Goal: Find specific page/section

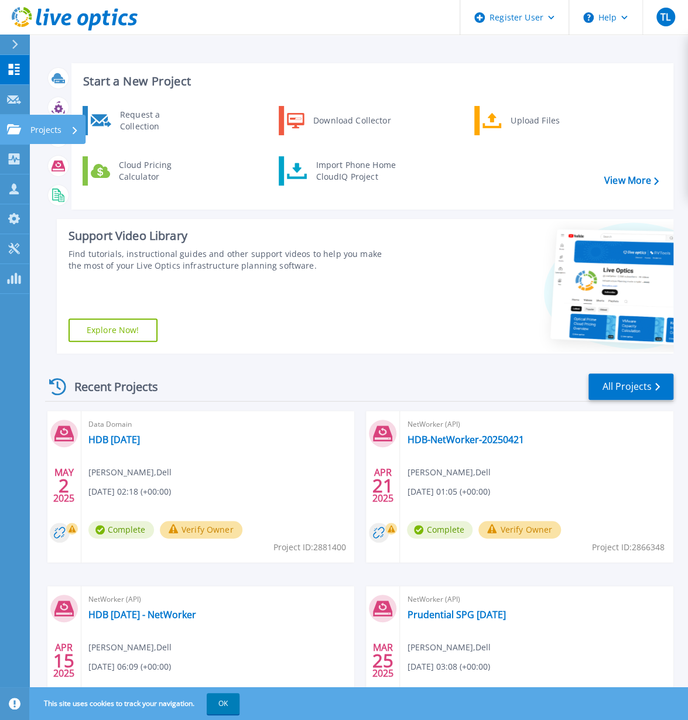
click at [46, 129] on p "Projects" at bounding box center [45, 130] width 31 height 30
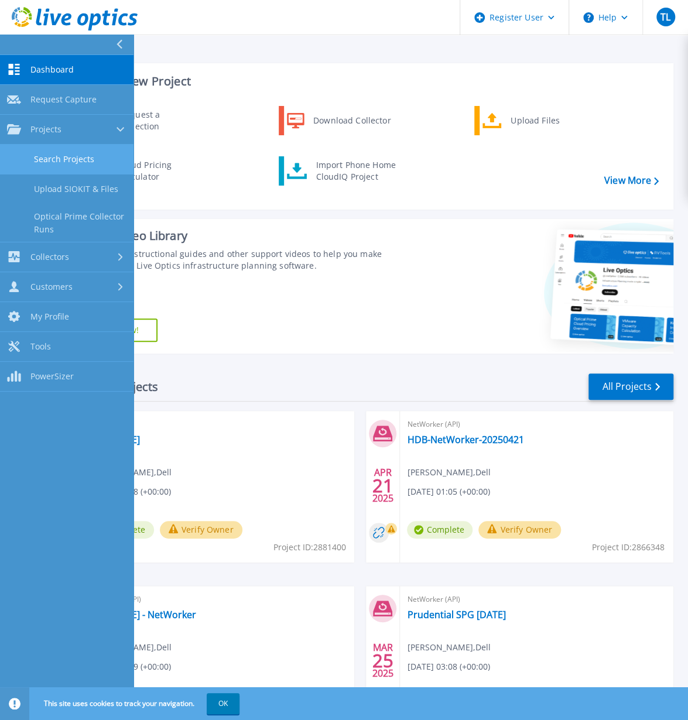
click at [69, 162] on link "Search Projects" at bounding box center [66, 160] width 133 height 30
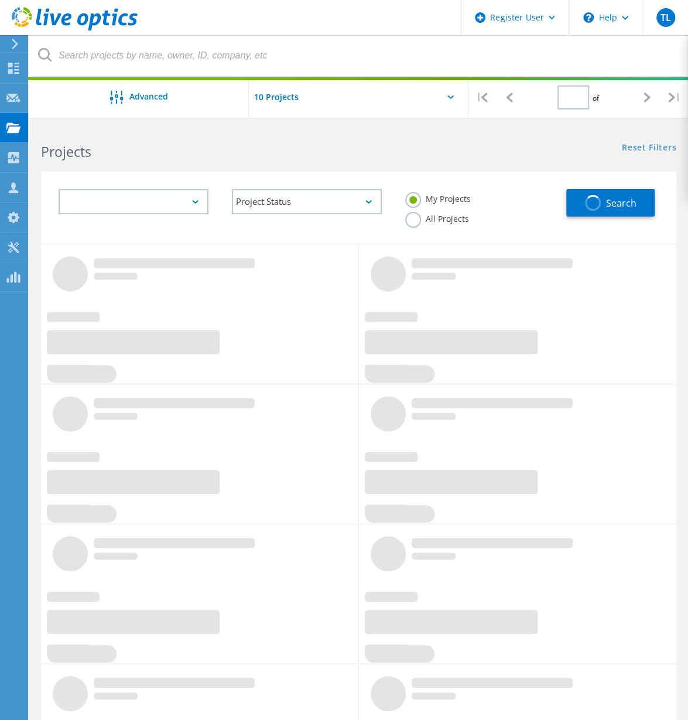
type input "1"
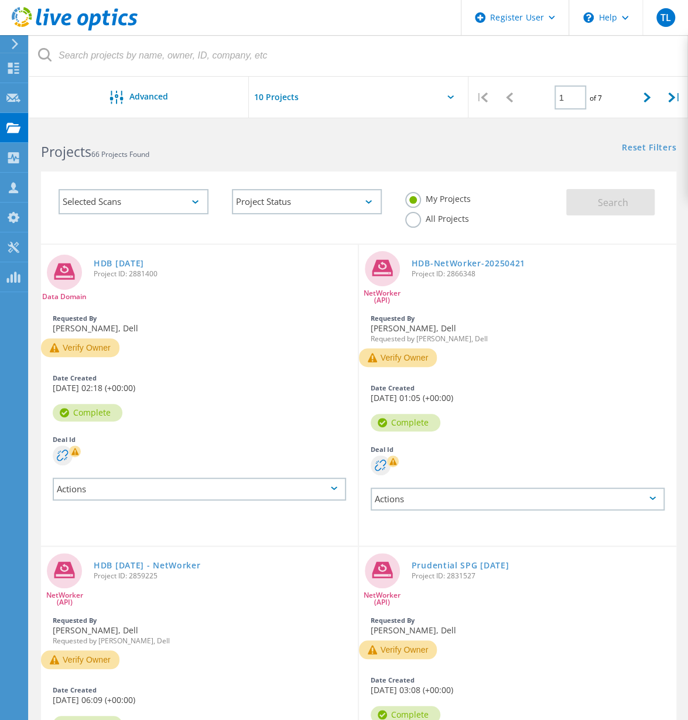
click at [190, 199] on div "Selected Scans" at bounding box center [134, 201] width 150 height 25
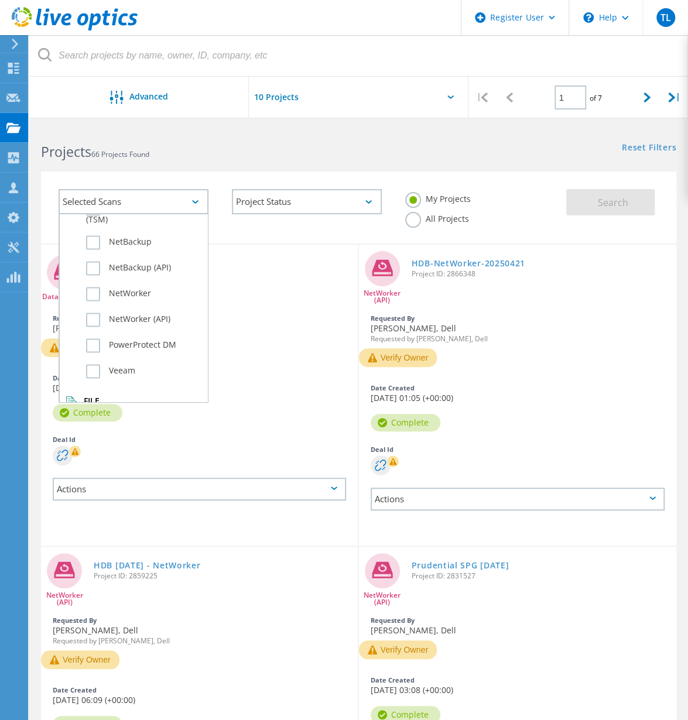
scroll to position [821, 0]
click at [145, 318] on label "PowerProtect DM" at bounding box center [143, 314] width 115 height 14
click at [0, 0] on input "PowerProtect DM" at bounding box center [0, 0] width 0 height 0
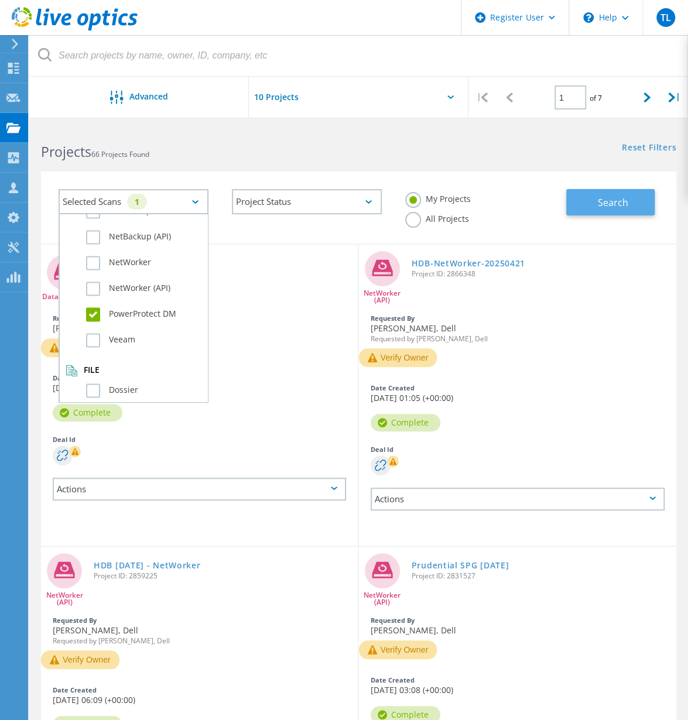
click at [610, 203] on span "Search" at bounding box center [613, 202] width 30 height 13
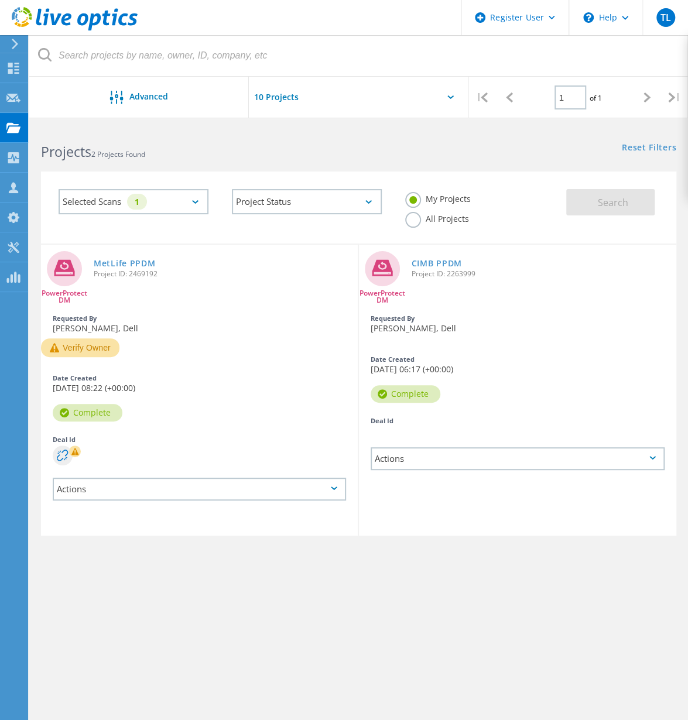
click at [412, 222] on label "All Projects" at bounding box center [437, 217] width 64 height 11
click at [0, 0] on input "All Projects" at bounding box center [0, 0] width 0 height 0
click at [584, 203] on button "Search" at bounding box center [610, 202] width 88 height 26
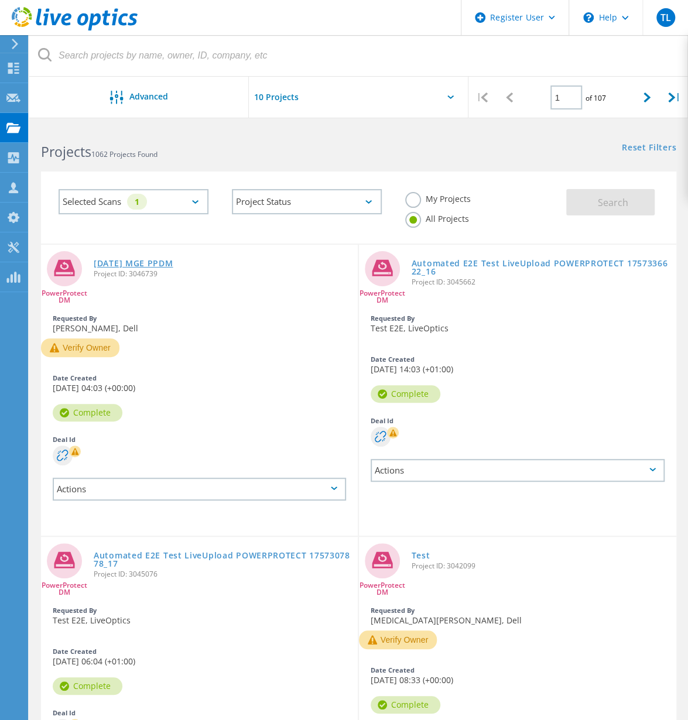
click at [136, 259] on link "2025.09.09 MGE PPDM" at bounding box center [134, 263] width 80 height 8
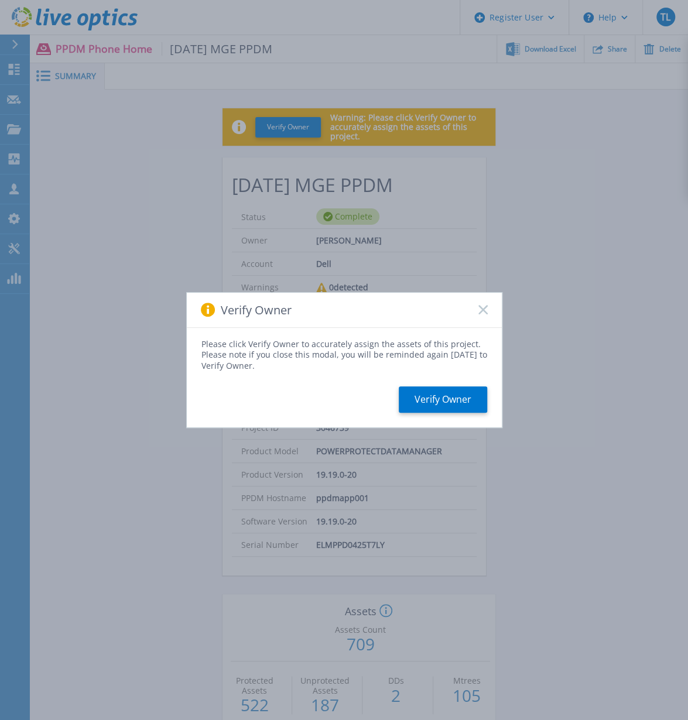
click at [486, 311] on icon at bounding box center [482, 309] width 9 height 9
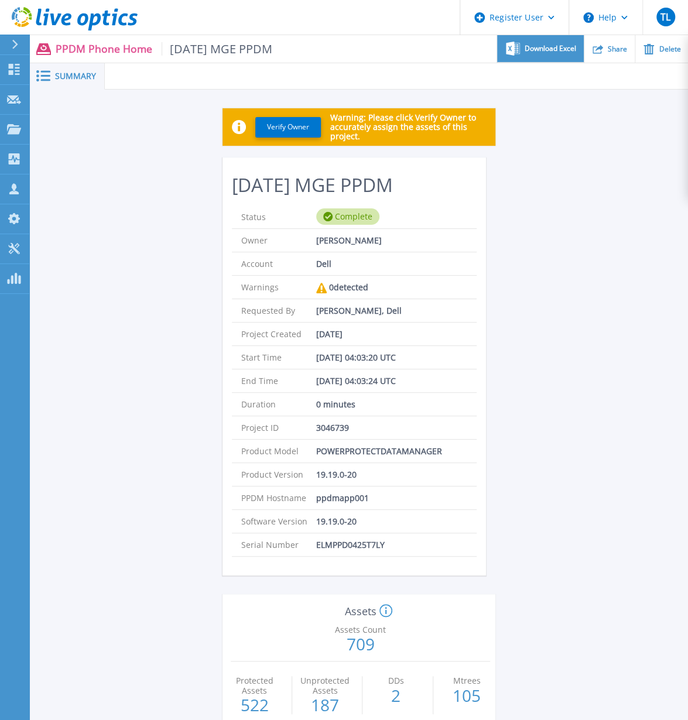
click at [561, 55] on div "Download Excel" at bounding box center [540, 49] width 86 height 28
